Goal: Download file/media

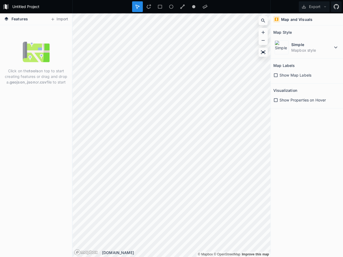
click at [41, 7] on form "Untitled Project" at bounding box center [40, 7] width 60 height 8
click at [137, 7] on icon at bounding box center [137, 6] width 5 height 5
click at [149, 7] on icon at bounding box center [148, 6] width 5 height 5
click at [160, 7] on icon at bounding box center [159, 6] width 5 height 5
click at [171, 7] on icon at bounding box center [171, 6] width 5 height 5
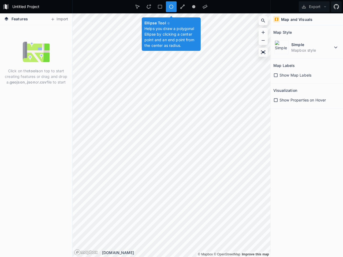
click at [182, 7] on icon at bounding box center [182, 7] width 5 height 5
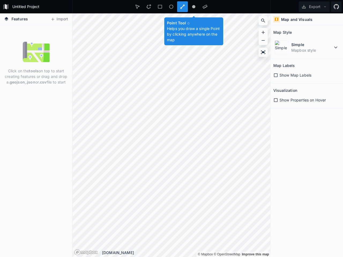
click at [194, 7] on circle at bounding box center [193, 6] width 3 height 3
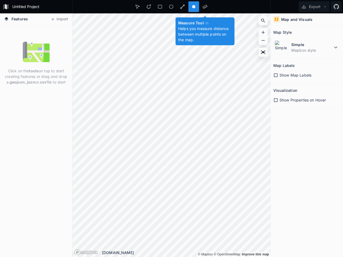
click at [205, 7] on icon at bounding box center [204, 7] width 5 height 4
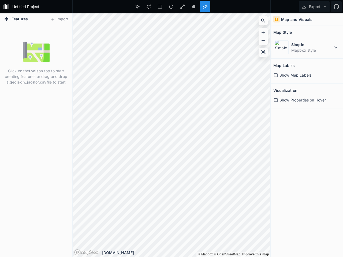
click at [314, 7] on button "Export" at bounding box center [313, 6] width 31 height 11
click at [59, 19] on button "Import" at bounding box center [59, 19] width 23 height 9
